Goal: Task Accomplishment & Management: Manage account settings

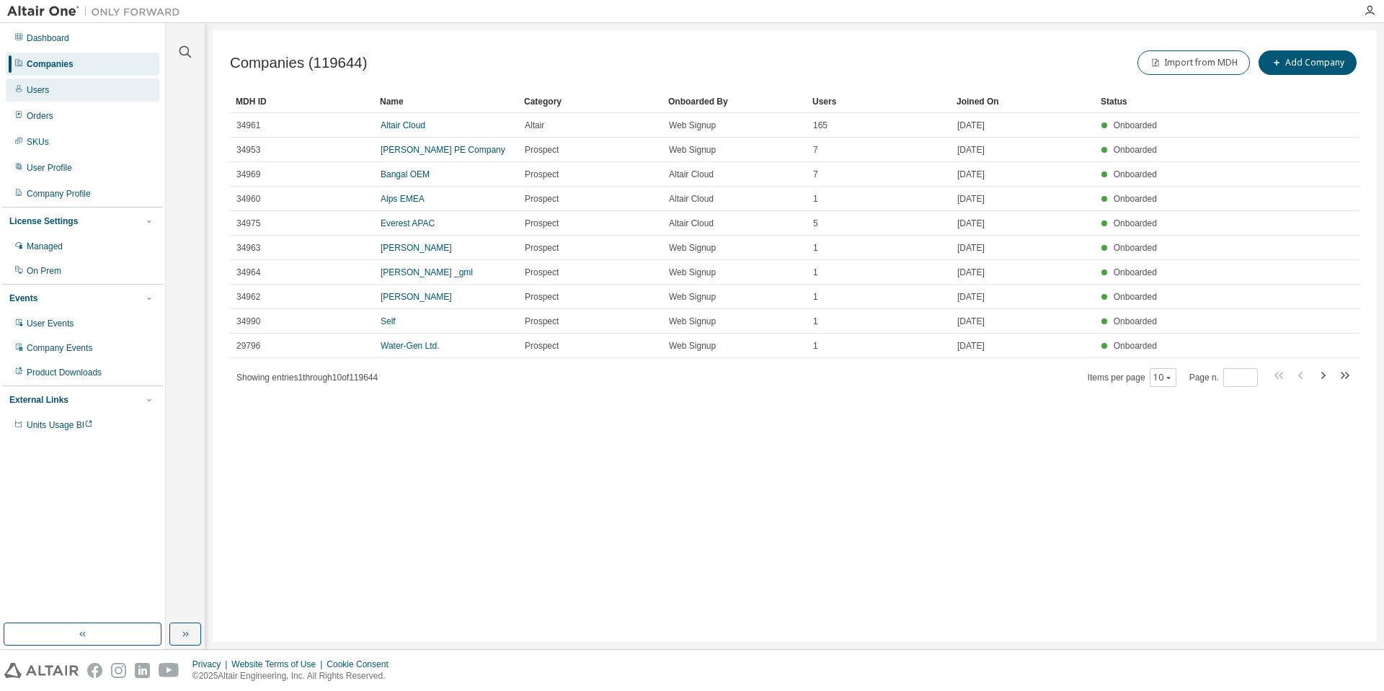
drag, startPoint x: 49, startPoint y: 94, endPoint x: 61, endPoint y: 93, distance: 12.3
click at [49, 94] on div "Users" at bounding box center [83, 90] width 154 height 23
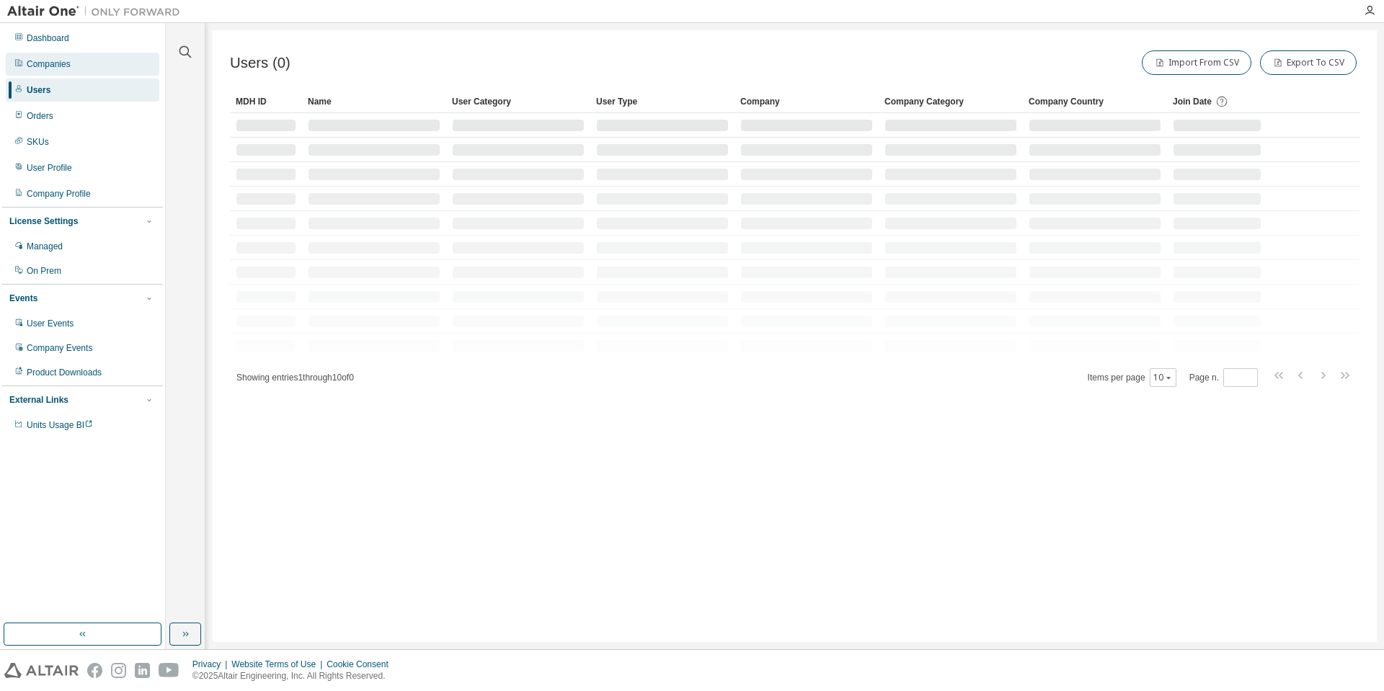
click at [52, 68] on div "Companies" at bounding box center [49, 64] width 44 height 12
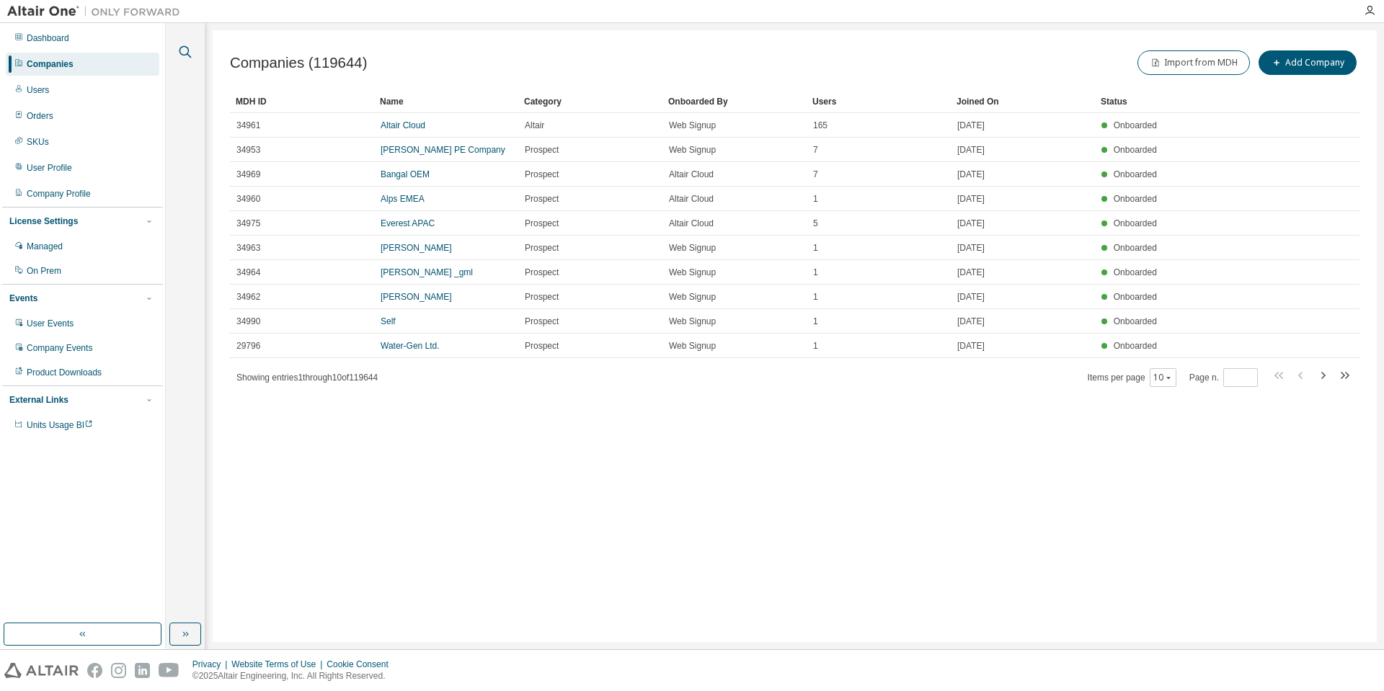
click at [189, 50] on icon "button" at bounding box center [185, 51] width 17 height 17
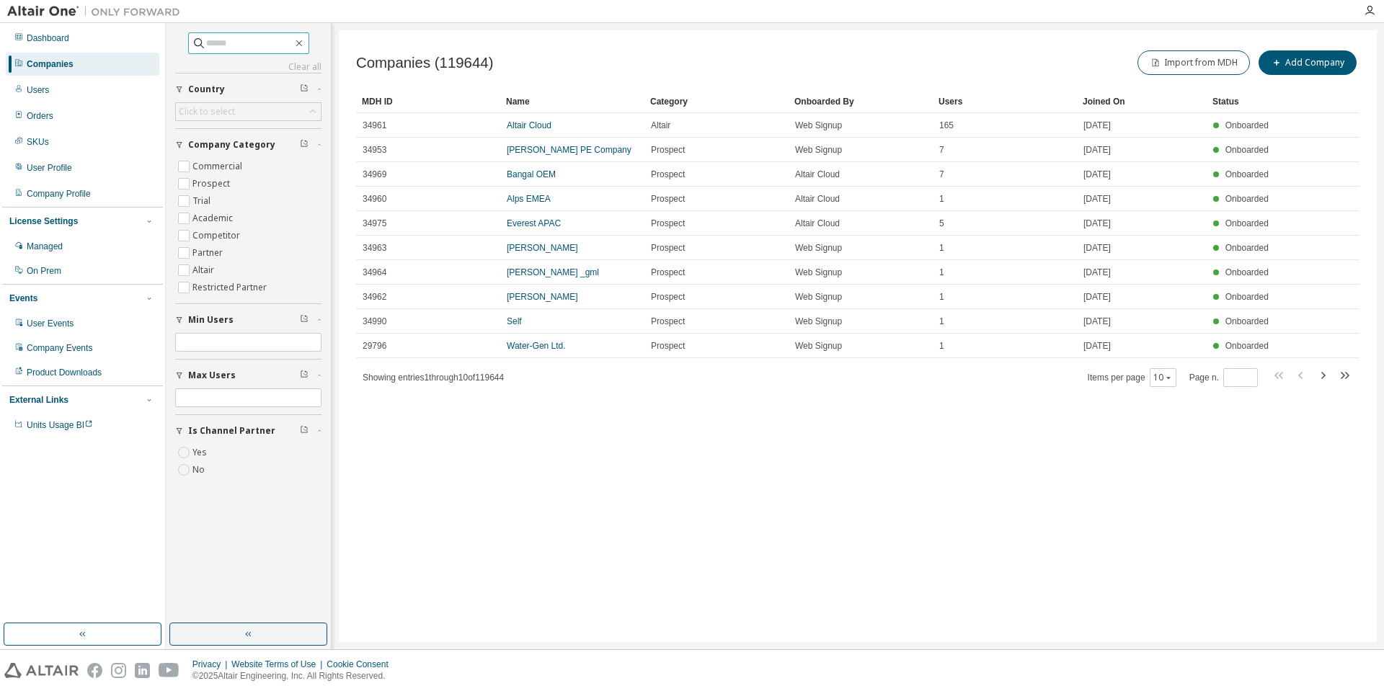
click at [217, 48] on input "text" at bounding box center [249, 43] width 87 height 14
type input "****"
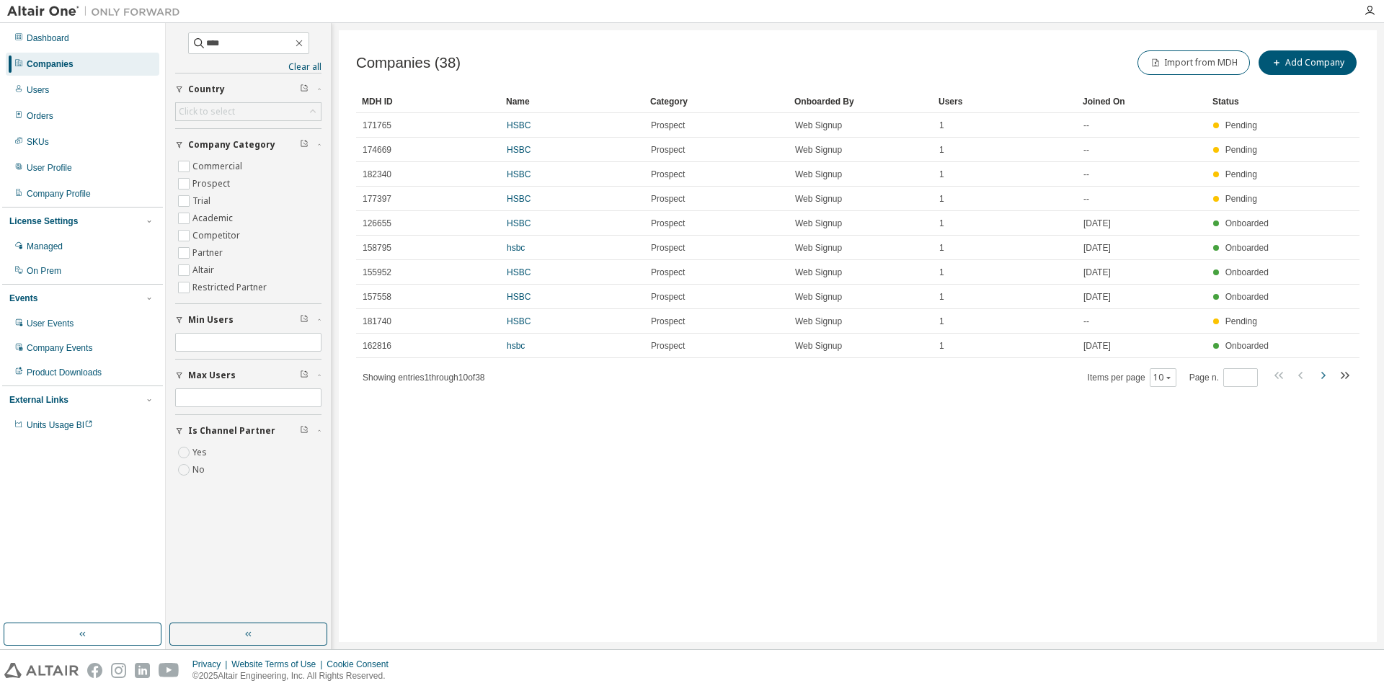
click at [1325, 377] on icon "button" at bounding box center [1322, 375] width 17 height 17
type input "*"
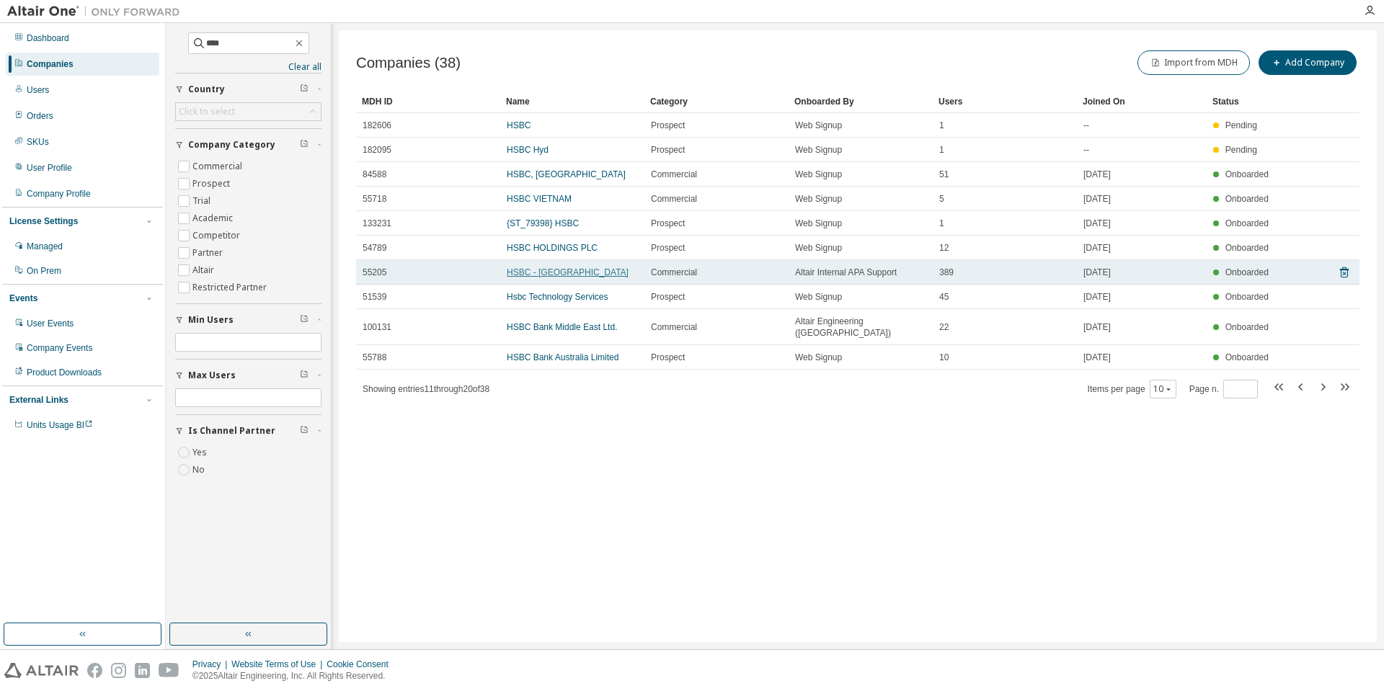
click at [534, 274] on link "HSBC - Hong Kong" at bounding box center [568, 272] width 122 height 10
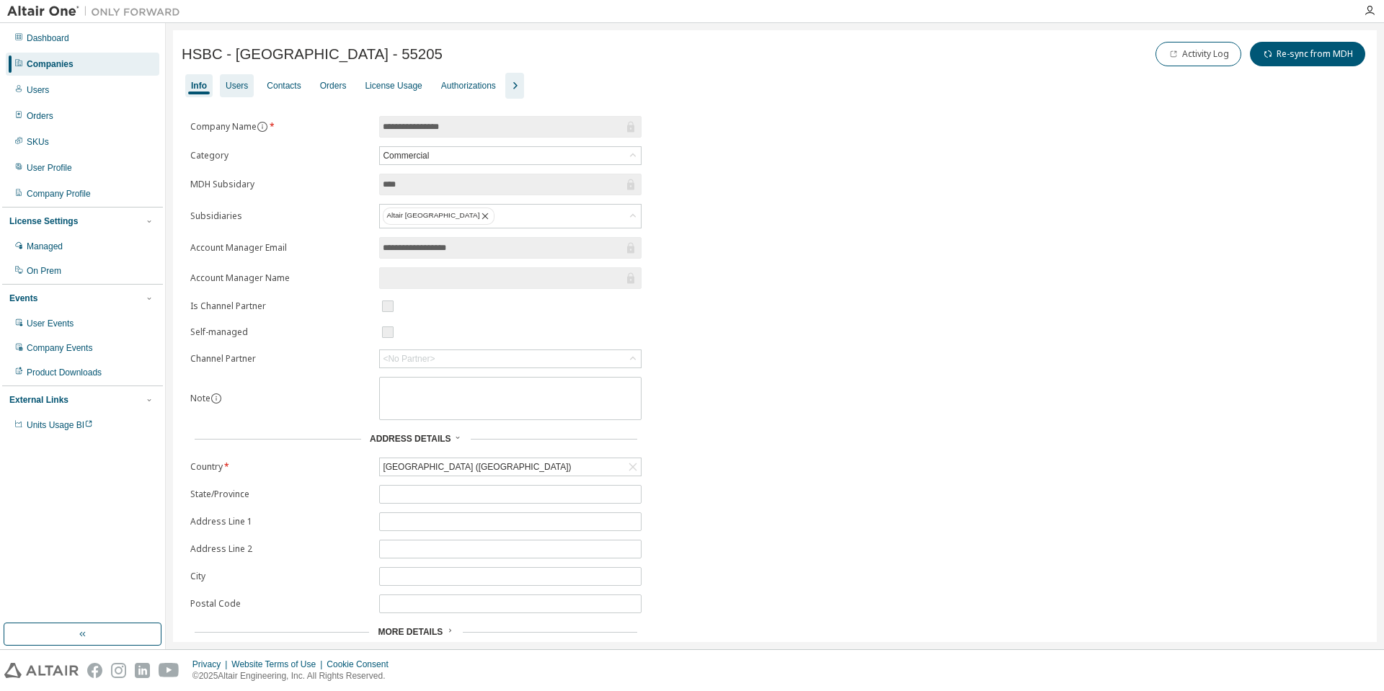
click at [231, 83] on div "Users" at bounding box center [237, 86] width 22 height 12
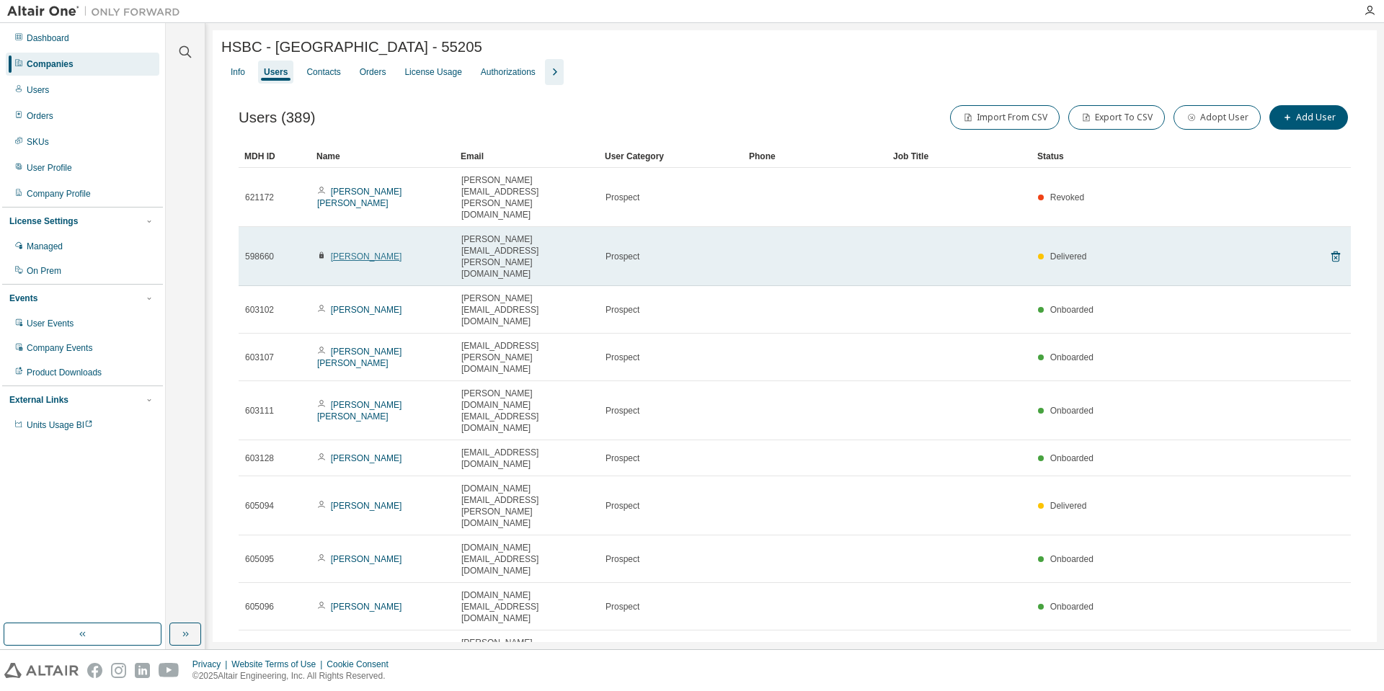
click at [337, 252] on link "[PERSON_NAME]" at bounding box center [366, 257] width 71 height 10
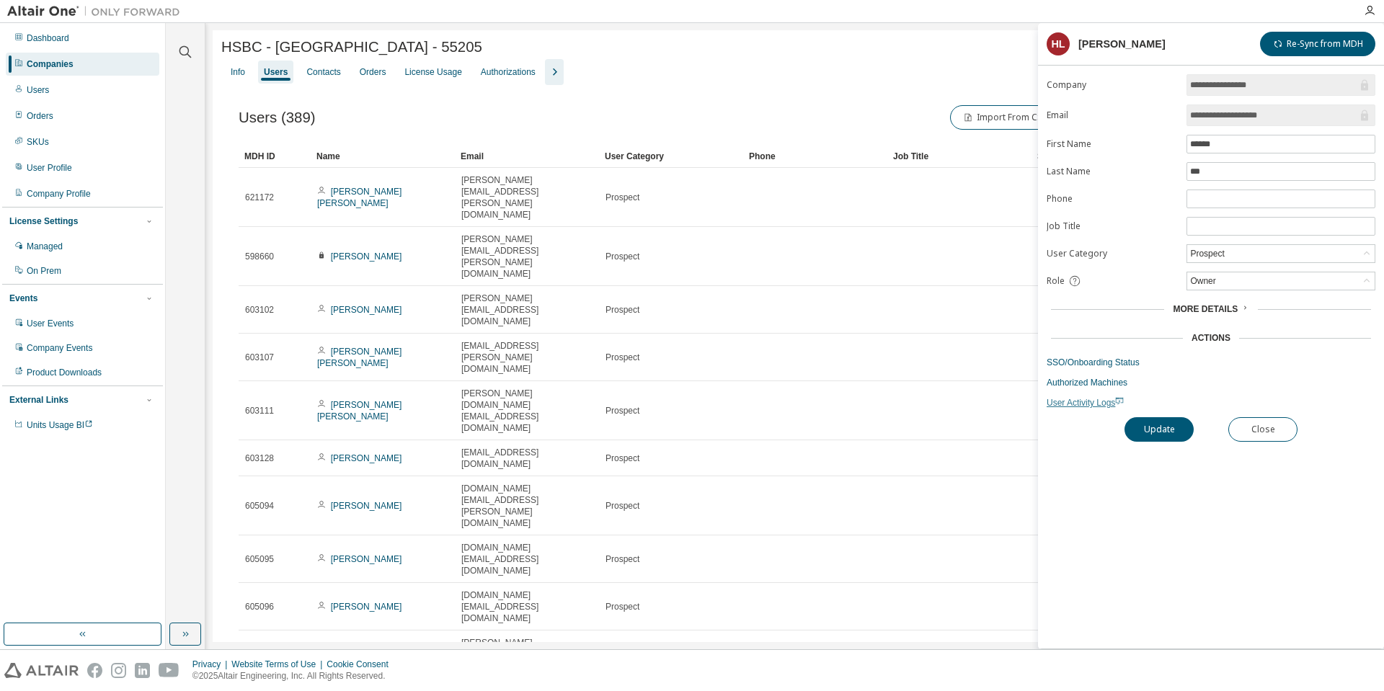
click at [1091, 402] on span "User Activity Logs" at bounding box center [1085, 403] width 77 height 10
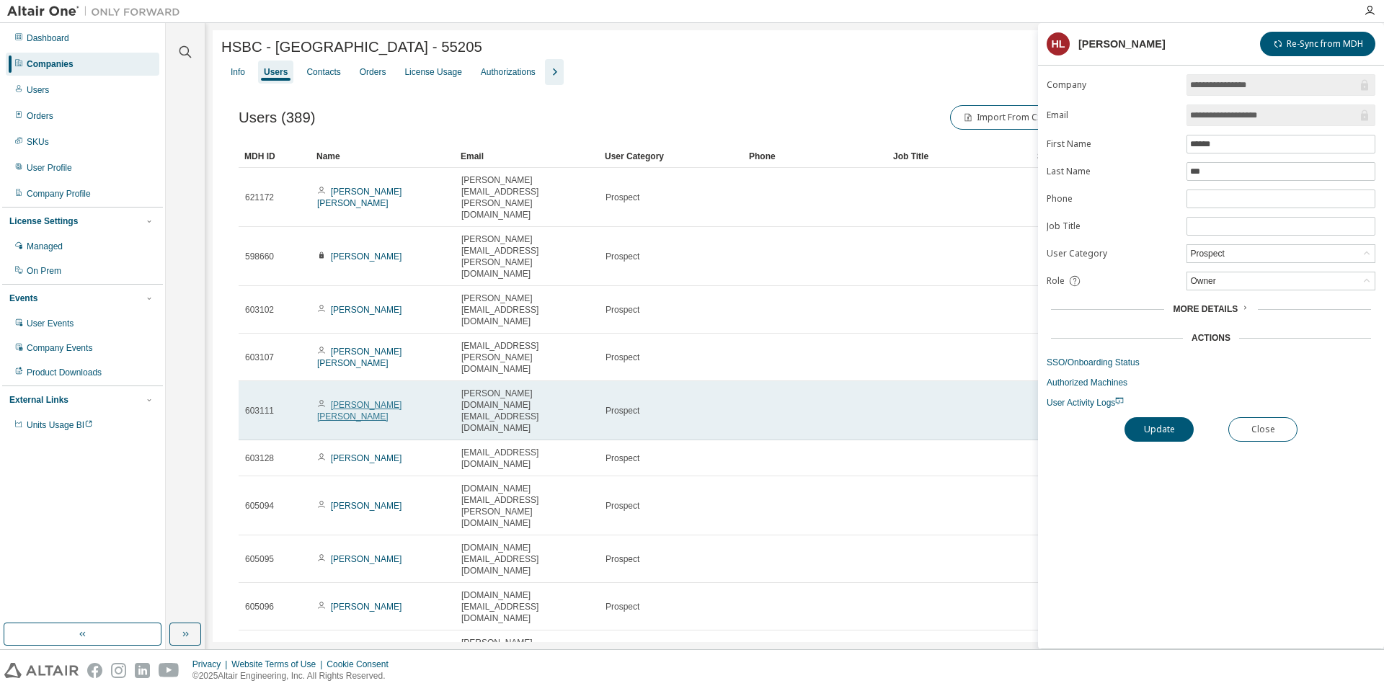
click at [355, 400] on link "Wang Zhi Fang" at bounding box center [359, 411] width 84 height 22
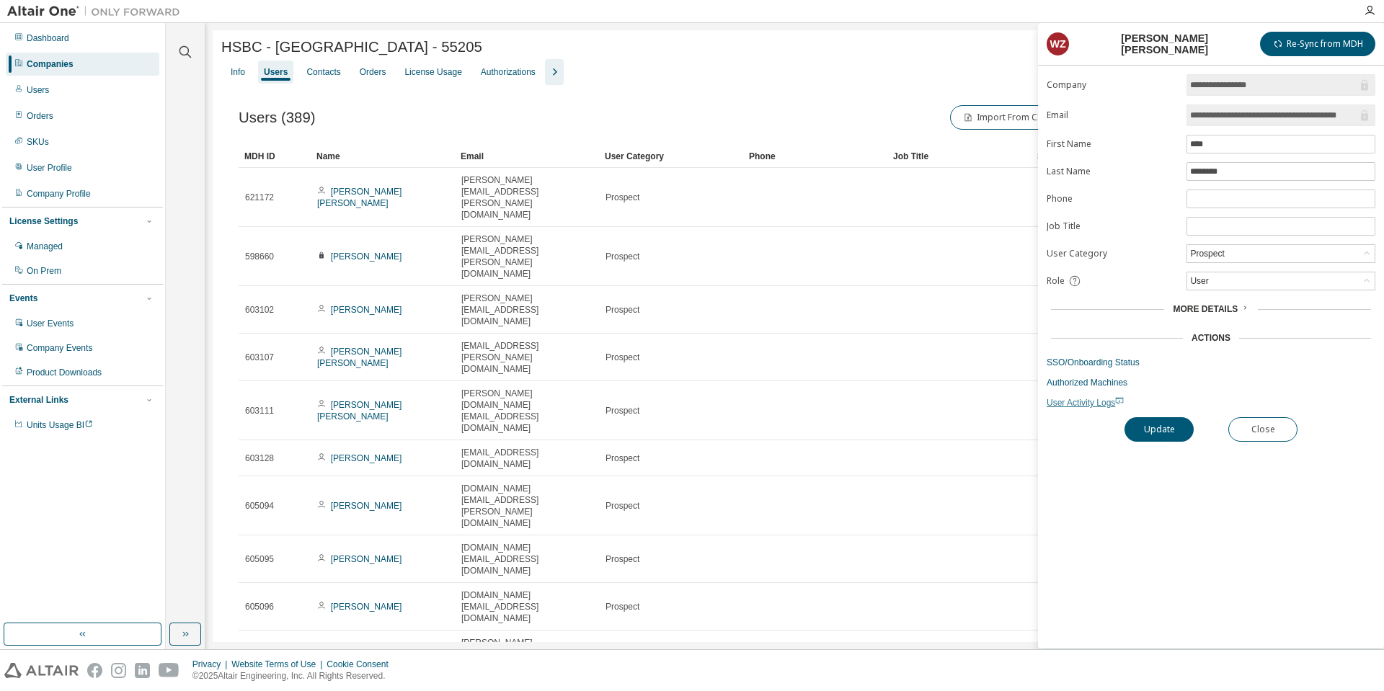
click at [1091, 402] on span "User Activity Logs" at bounding box center [1085, 403] width 77 height 10
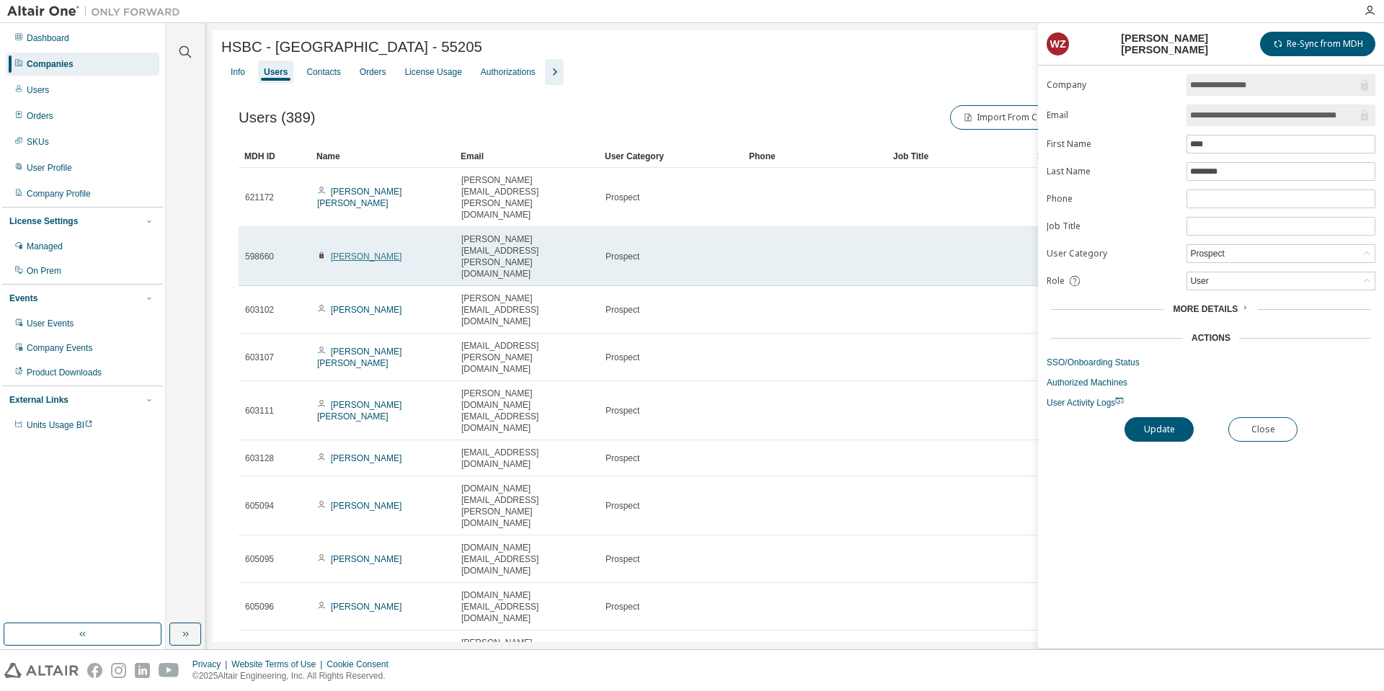
click at [355, 252] on link "[PERSON_NAME]" at bounding box center [366, 257] width 71 height 10
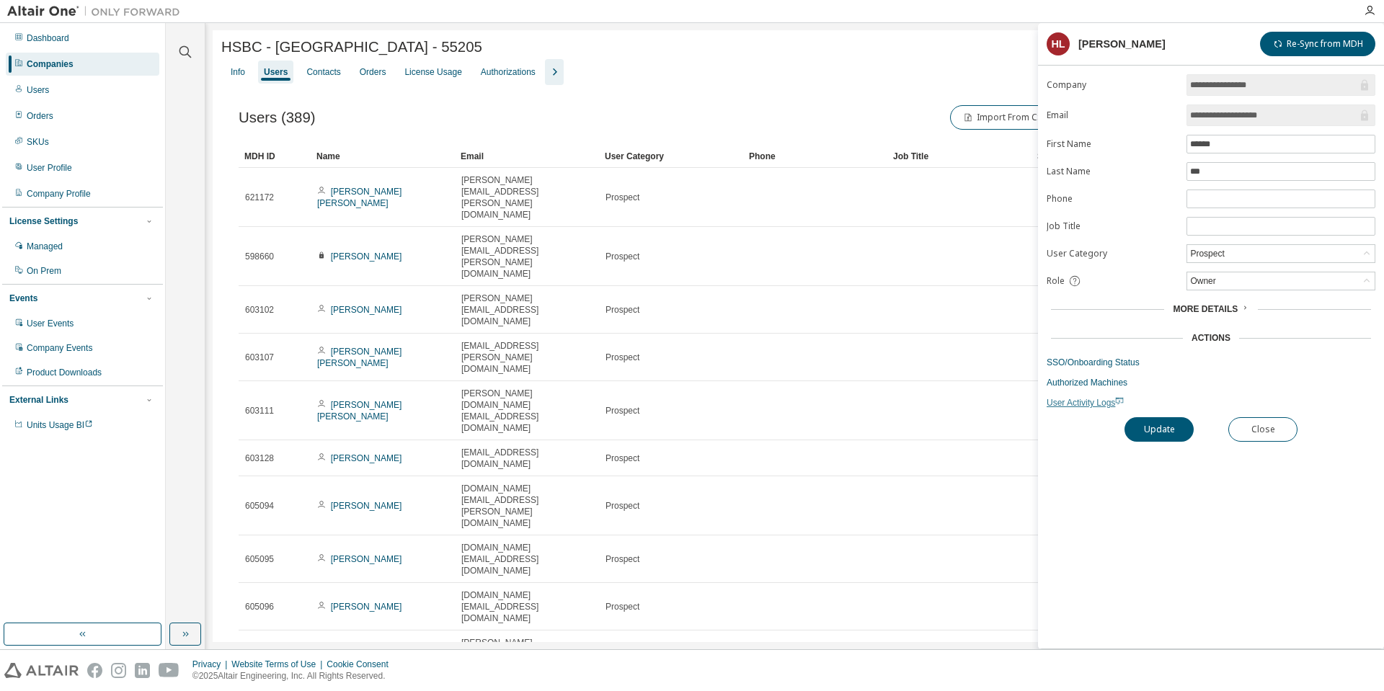
click at [1091, 405] on span "User Activity Logs" at bounding box center [1085, 403] width 77 height 10
click at [1096, 364] on link "SSO/Onboarding Status" at bounding box center [1211, 363] width 329 height 12
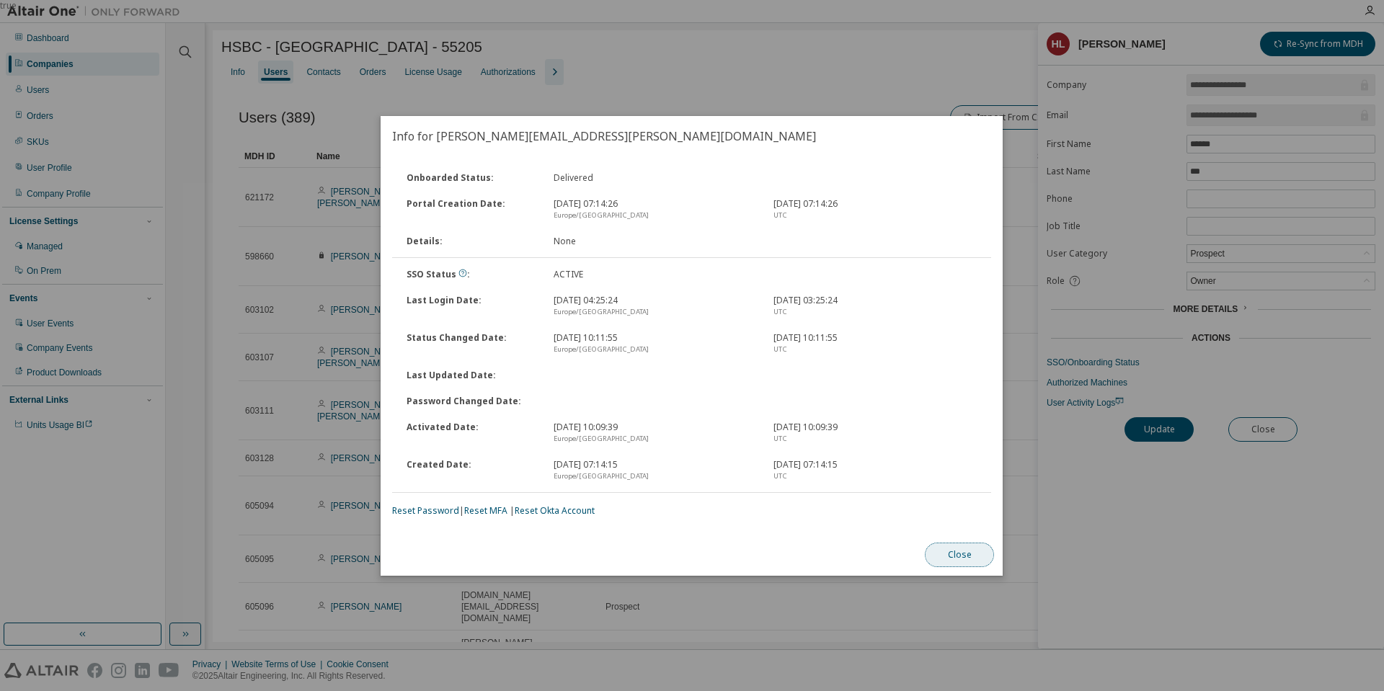
click at [964, 557] on button "Close" at bounding box center [960, 555] width 69 height 25
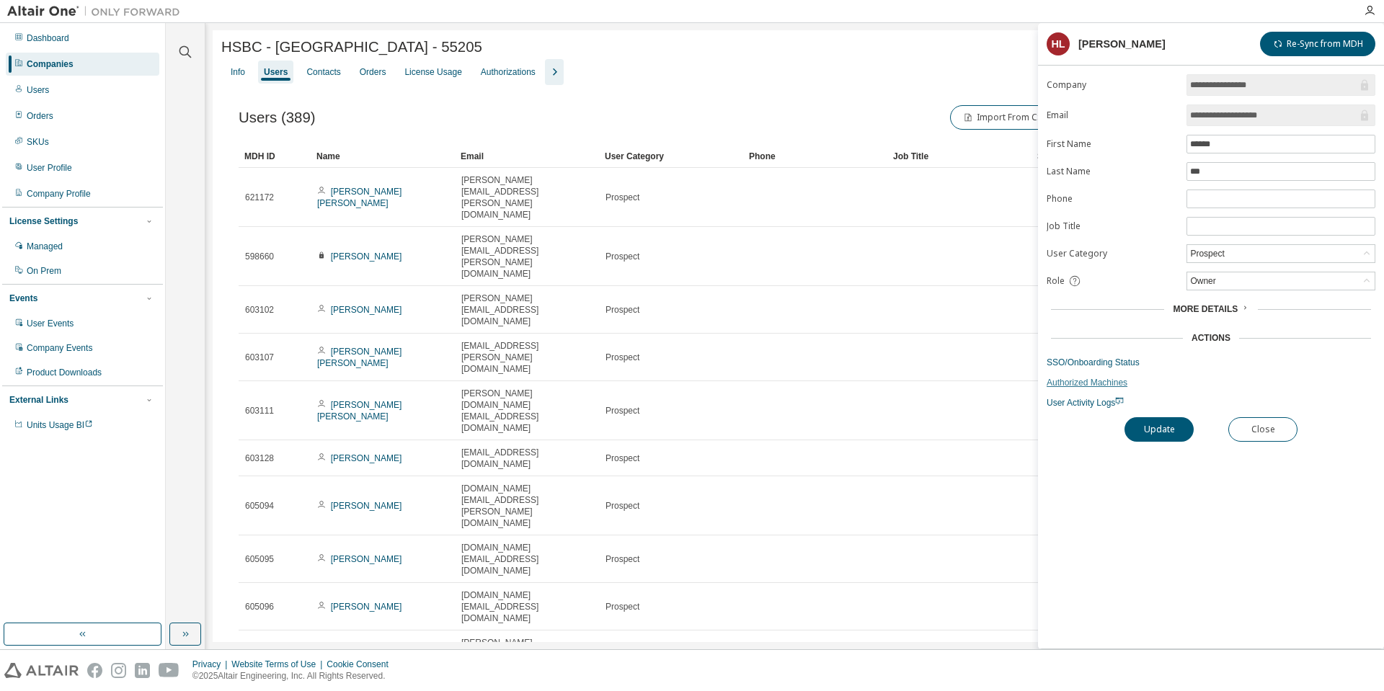
click at [1107, 383] on link "Authorized Machines" at bounding box center [1211, 383] width 329 height 12
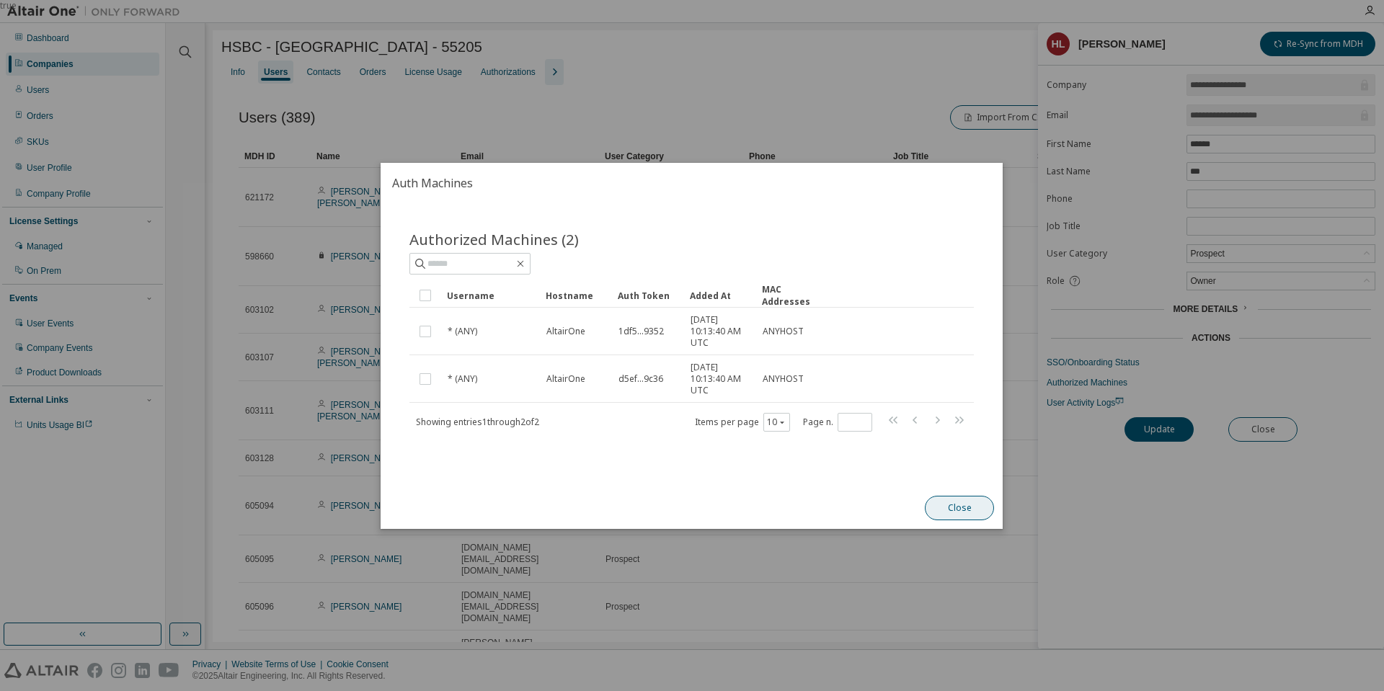
click at [976, 508] on button "Close" at bounding box center [960, 508] width 69 height 25
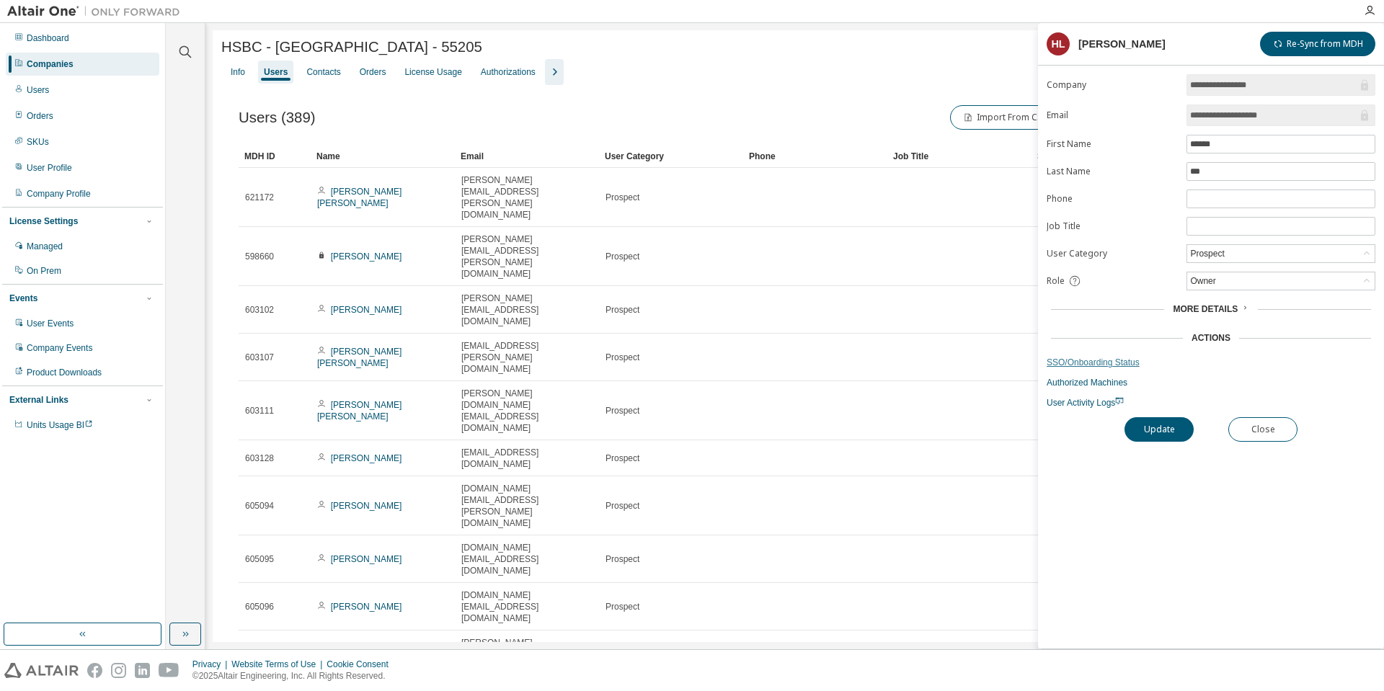
click at [1089, 365] on link "SSO/Onboarding Status" at bounding box center [1211, 363] width 329 height 12
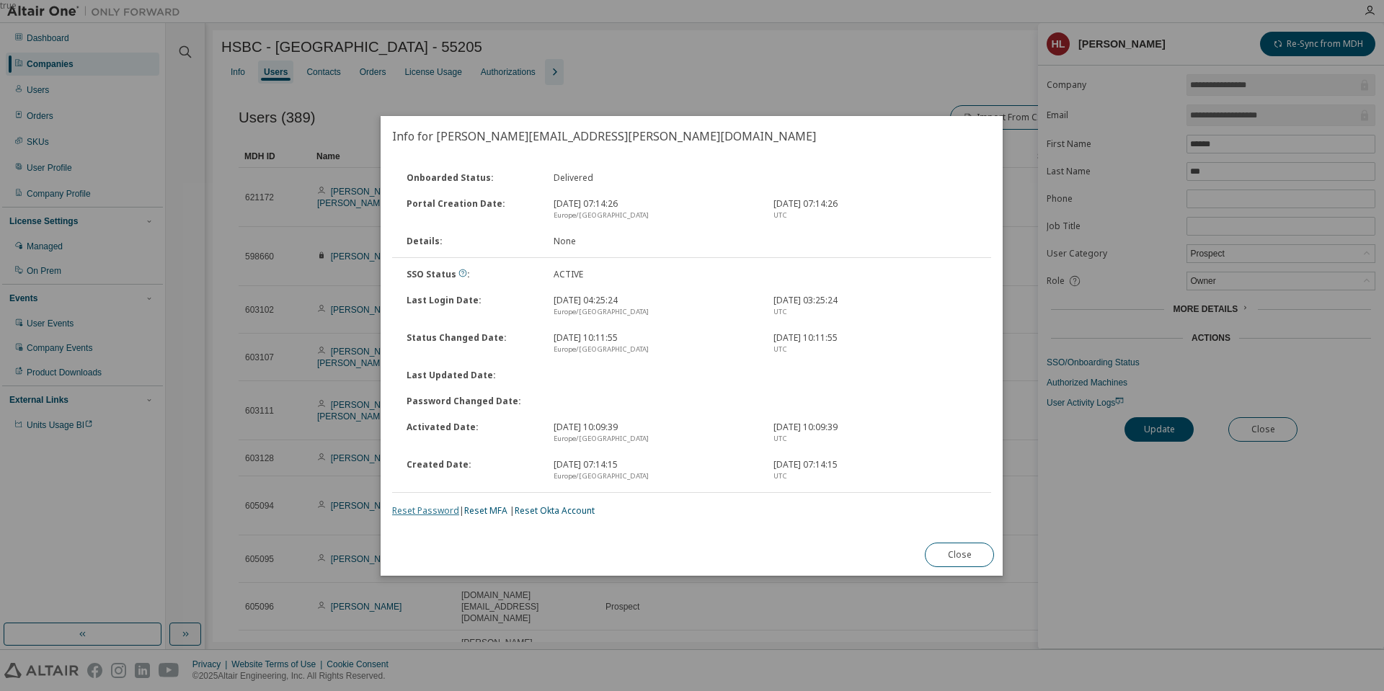
click at [443, 510] on link "Reset Password" at bounding box center [425, 511] width 67 height 12
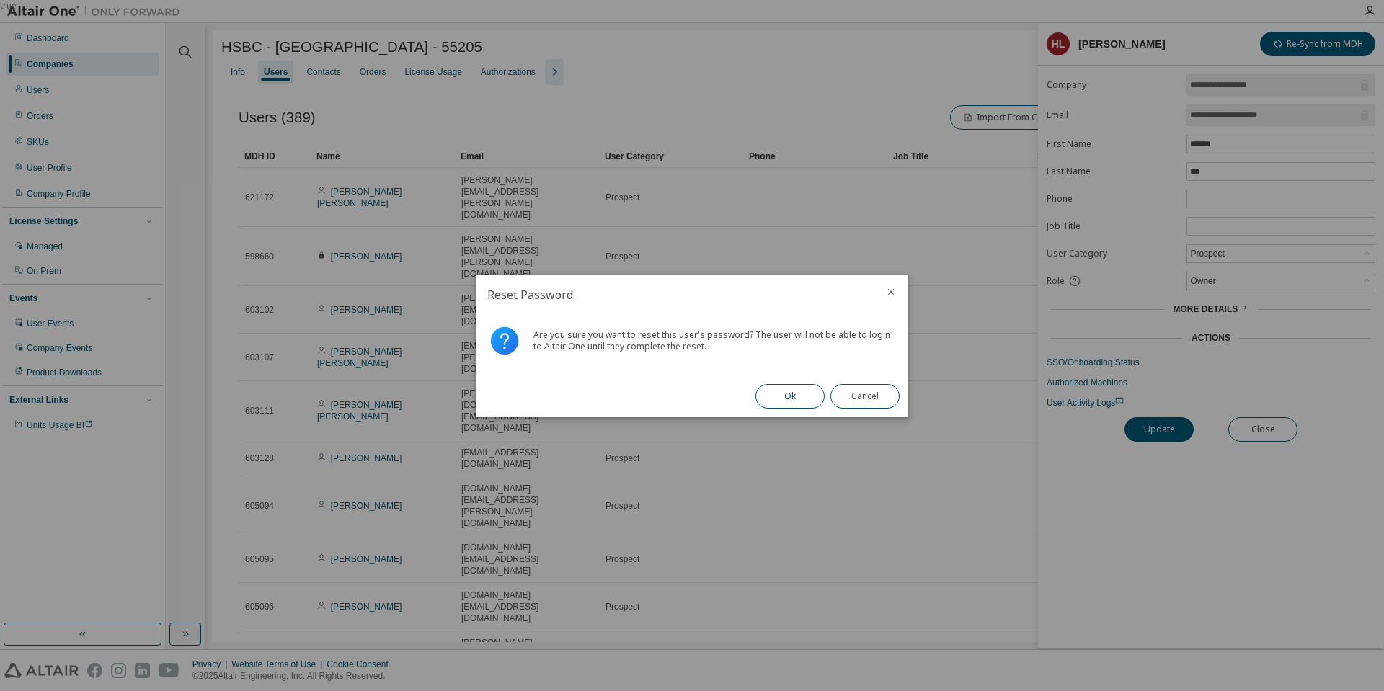
click at [799, 398] on button "Ok" at bounding box center [789, 396] width 69 height 25
click at [877, 400] on button "Close" at bounding box center [864, 396] width 69 height 25
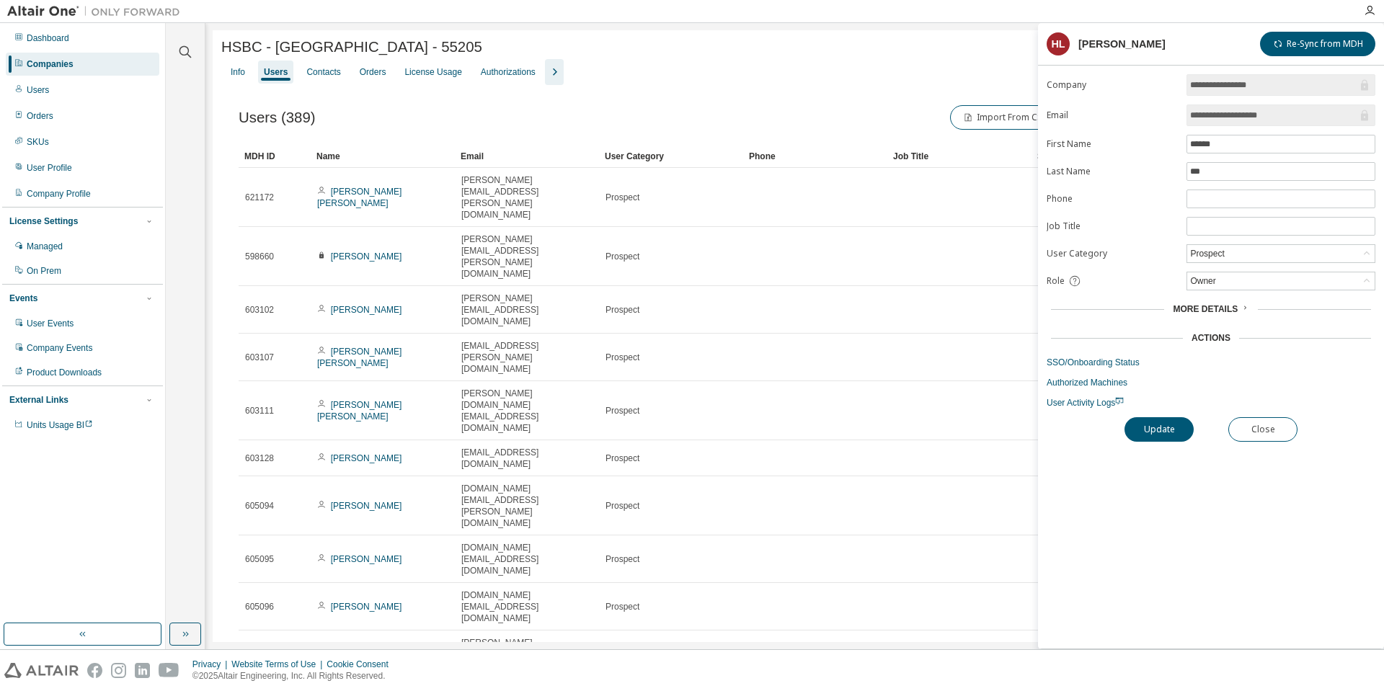
click at [1105, 370] on form "**********" at bounding box center [1211, 241] width 329 height 334
click at [1107, 360] on link "SSO/Onboarding Status" at bounding box center [1211, 363] width 329 height 12
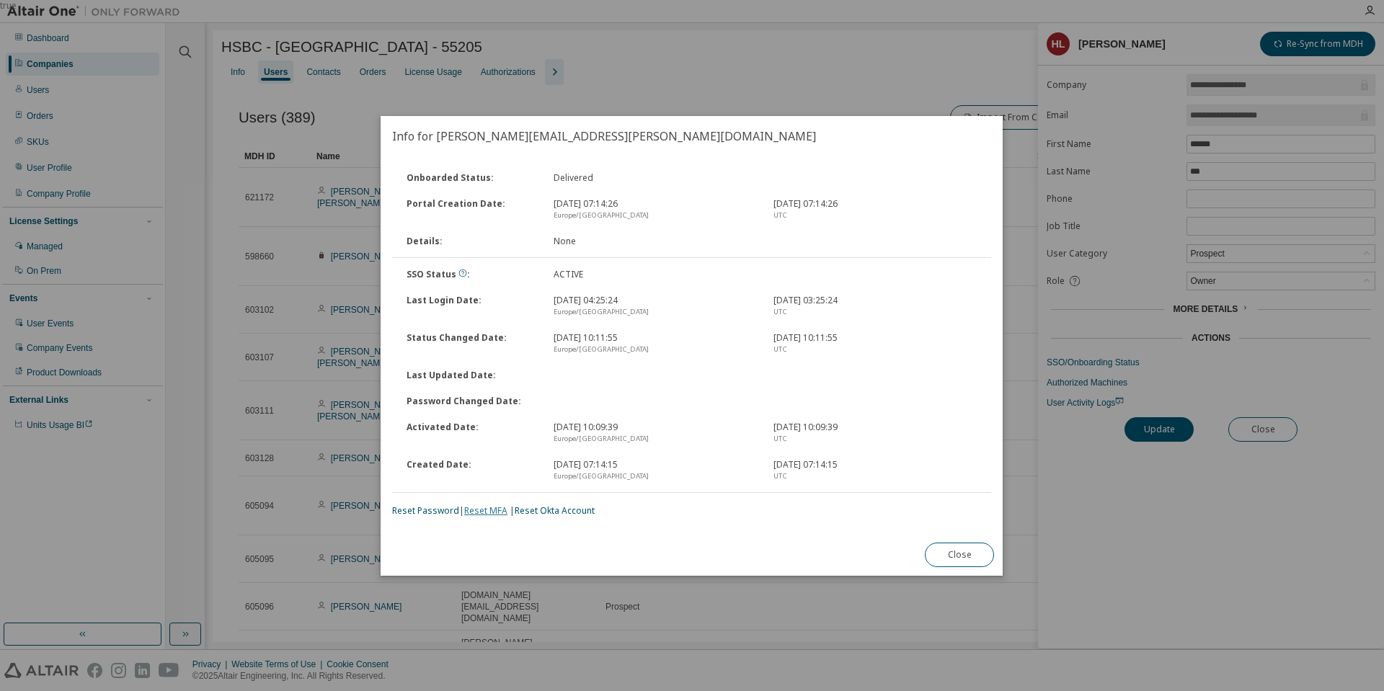
click at [500, 511] on link "Reset MFA" at bounding box center [485, 511] width 43 height 12
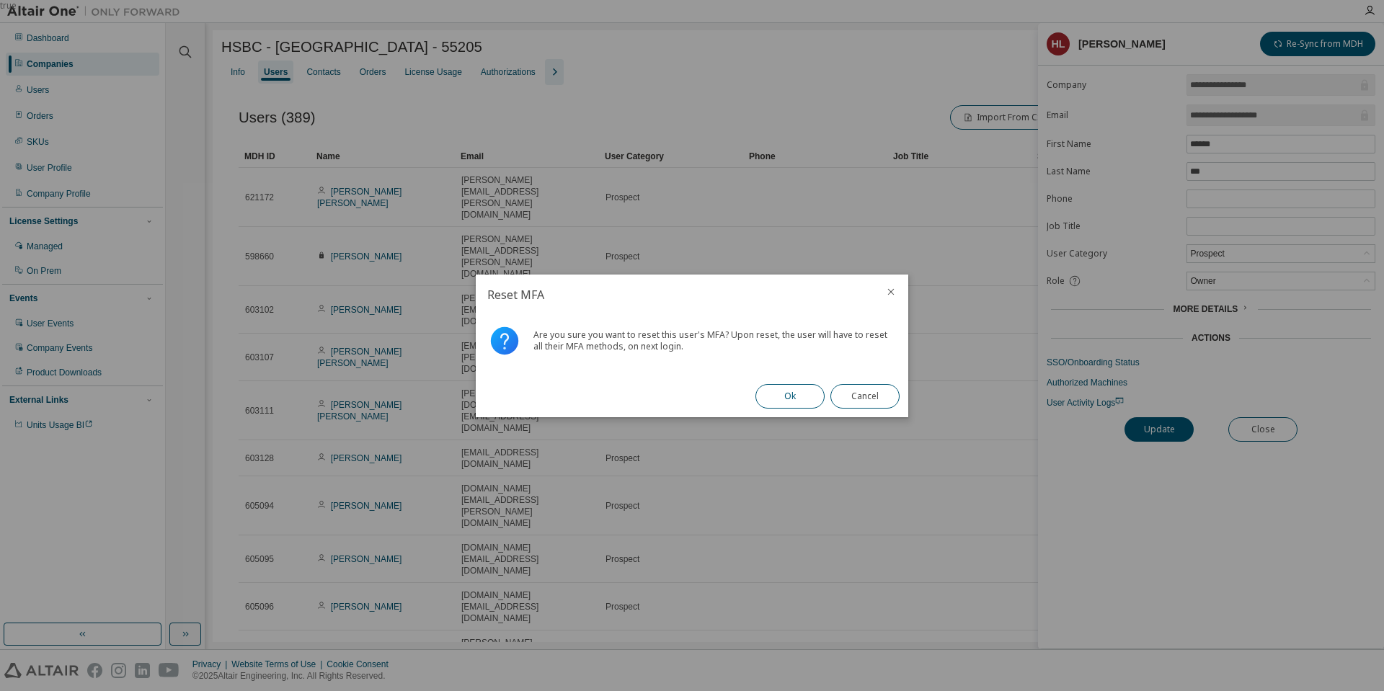
click at [792, 397] on button "Ok" at bounding box center [789, 396] width 69 height 25
click at [878, 392] on button "Close" at bounding box center [864, 396] width 69 height 25
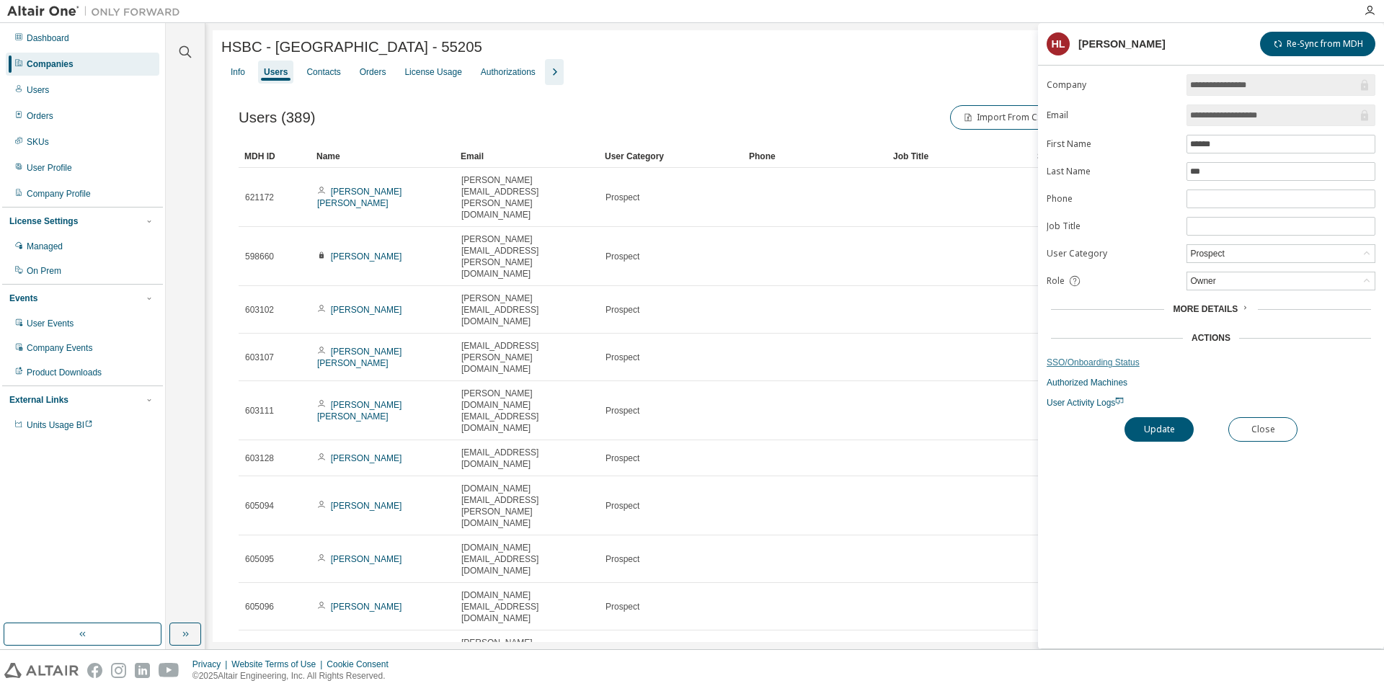
click at [1109, 365] on link "SSO/Onboarding Status" at bounding box center [1211, 363] width 329 height 12
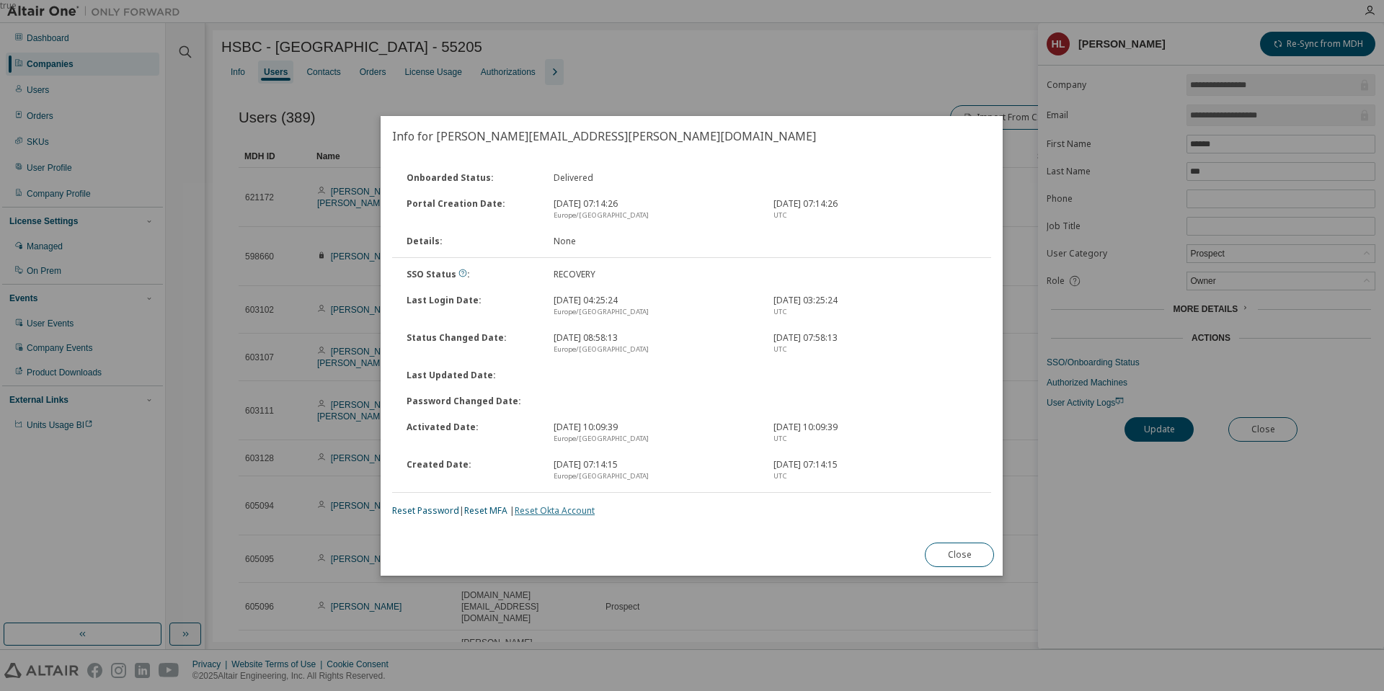
click at [565, 507] on link "Reset Okta Account" at bounding box center [555, 511] width 80 height 12
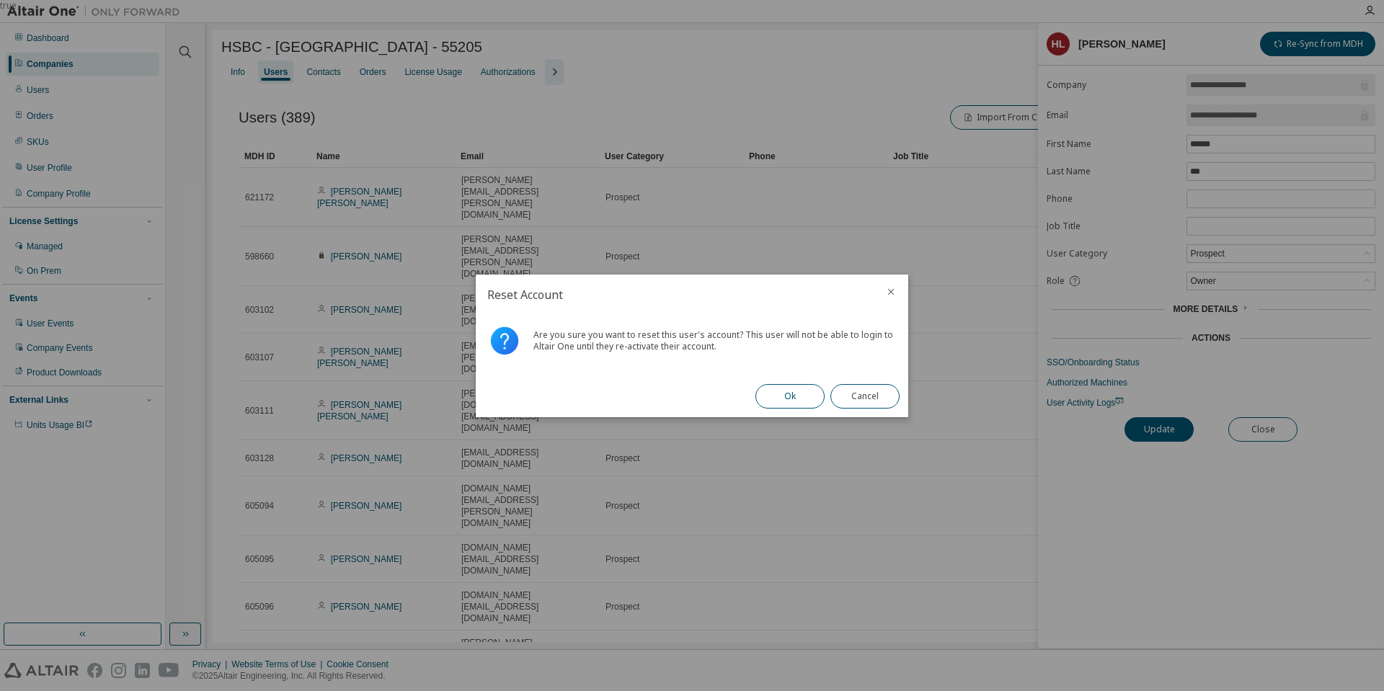
click at [811, 389] on button "Ok" at bounding box center [789, 396] width 69 height 25
click at [872, 389] on button "Close" at bounding box center [864, 396] width 69 height 25
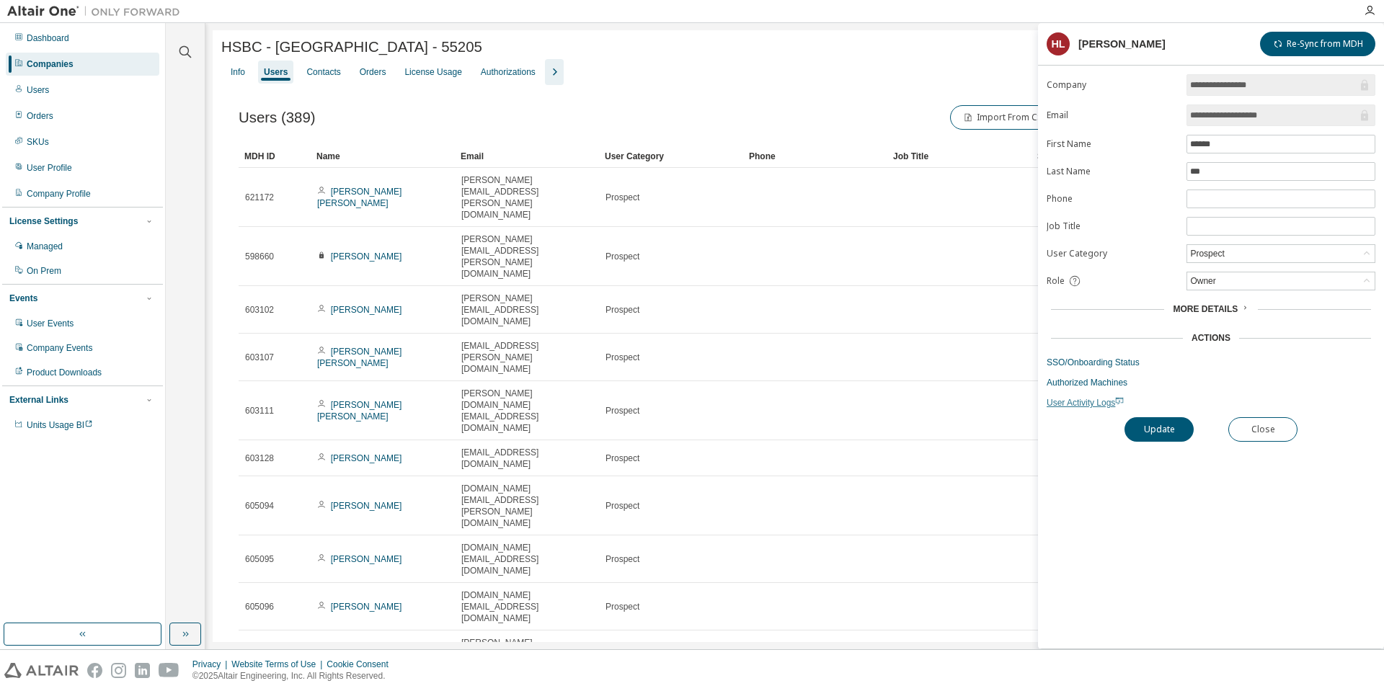
click at [1082, 407] on span "User Activity Logs" at bounding box center [1085, 403] width 77 height 10
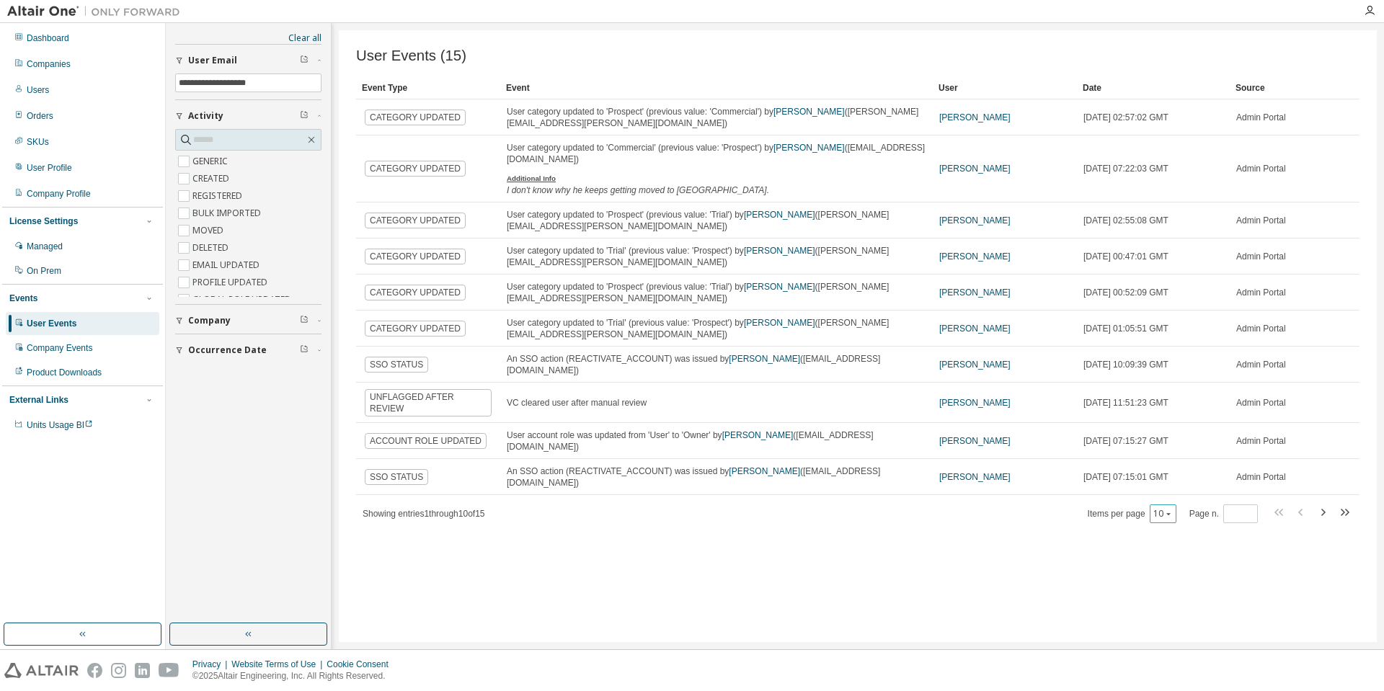
click at [1173, 510] on icon "button" at bounding box center [1168, 514] width 9 height 9
click at [1169, 489] on div "20" at bounding box center [1209, 484] width 115 height 17
